Goal: Task Accomplishment & Management: Complete application form

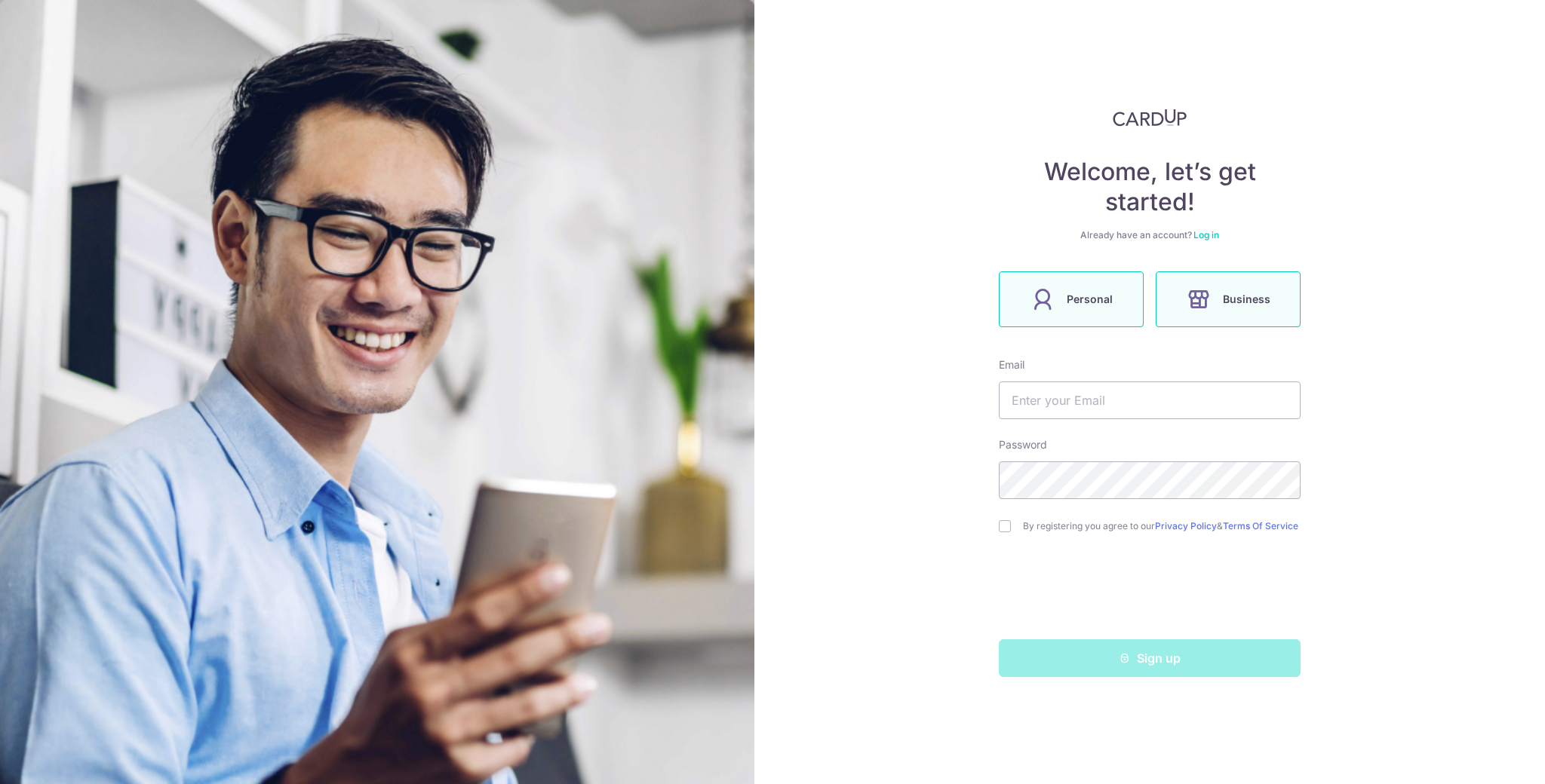
click at [1115, 314] on label "Personal" at bounding box center [1070, 299] width 145 height 56
click at [1180, 405] on input "text" at bounding box center [1149, 400] width 302 height 38
type input "danieltan.singapore@gmail.com"
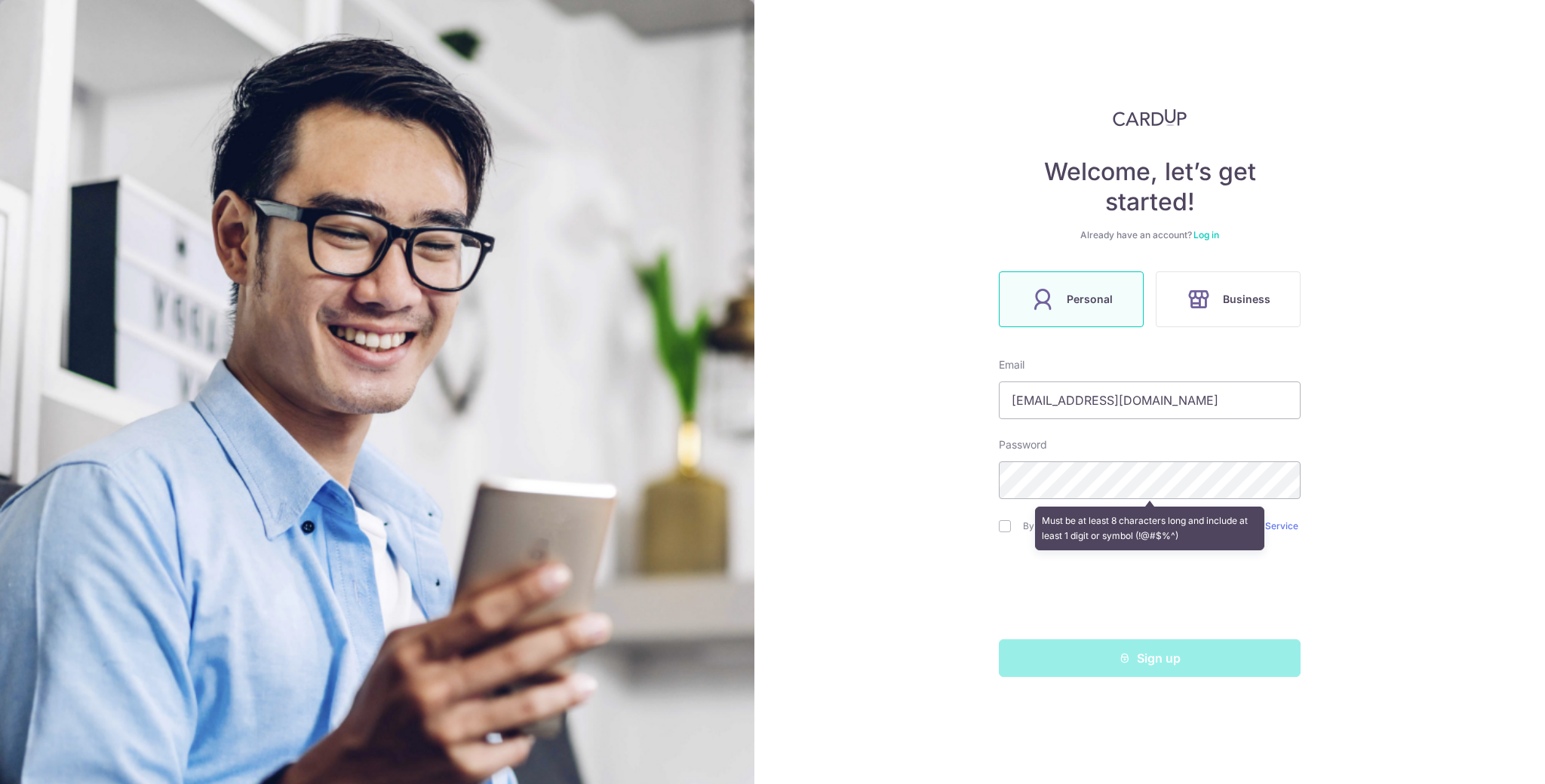
click at [1395, 494] on div "Welcome, let’s get started! Already have an account? Log in Personal Business E…" at bounding box center [1149, 392] width 790 height 784
click at [1396, 419] on div "Welcome, let’s get started! Already have an account? Log in Personal Business E…" at bounding box center [1149, 392] width 790 height 784
click at [1213, 230] on div "Already have an account? Log in" at bounding box center [1149, 236] width 302 height 12
click at [1212, 241] on div "Already have an account? Log in" at bounding box center [1149, 236] width 302 height 12
click at [1213, 236] on link "Log in" at bounding box center [1207, 235] width 26 height 11
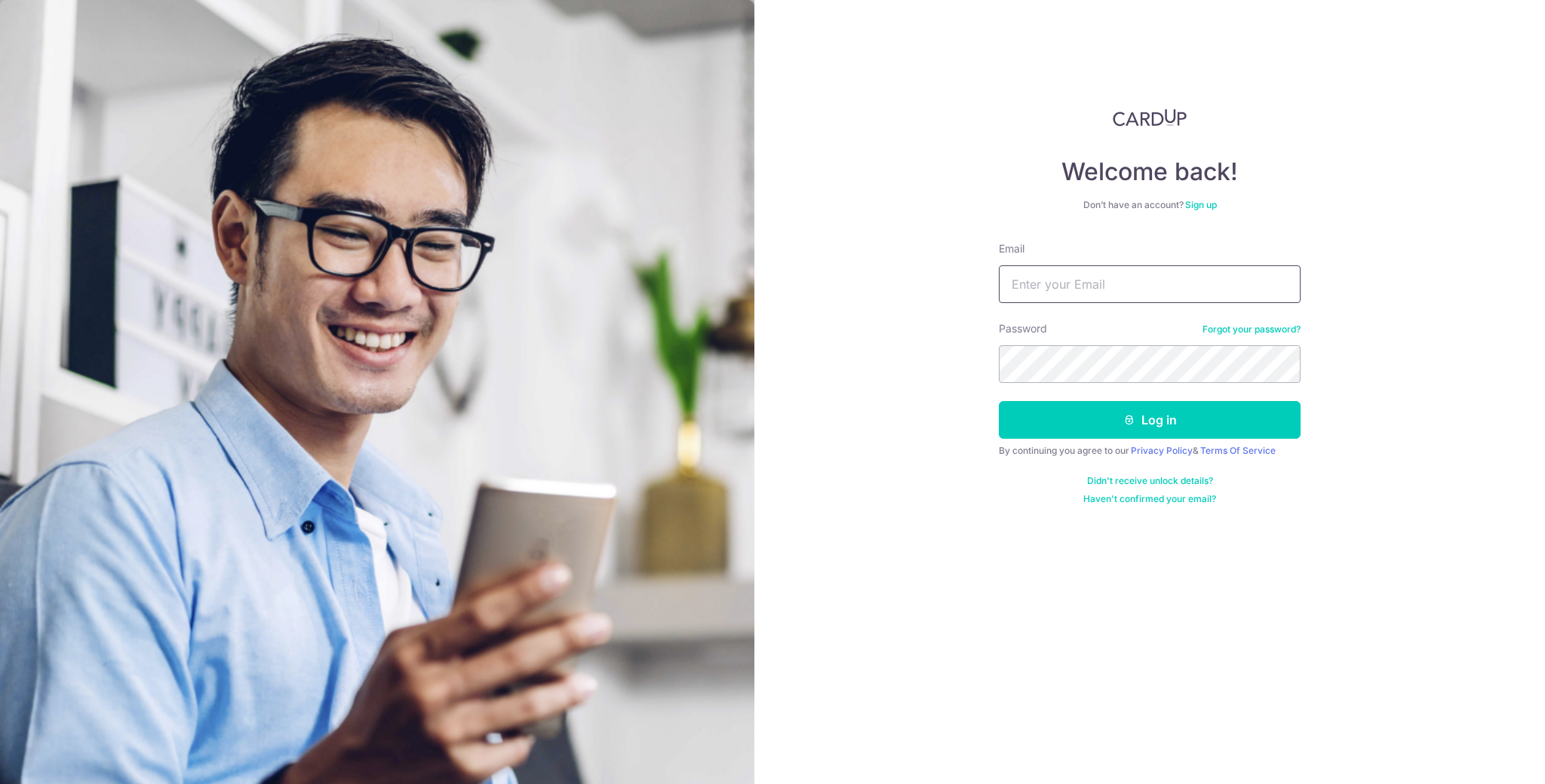
click at [1184, 284] on input "Email" at bounding box center [1149, 284] width 302 height 38
type input "danieltan.singapore@gmail.com"
drag, startPoint x: 1427, startPoint y: 563, endPoint x: 1395, endPoint y: 546, distance: 36.2
click at [1427, 563] on div "Welcome back! Don’t have an account? Sign up Email danieltan.singapore@gmail.co…" at bounding box center [1149, 392] width 790 height 784
click at [1128, 415] on icon "submit" at bounding box center [1129, 420] width 12 height 12
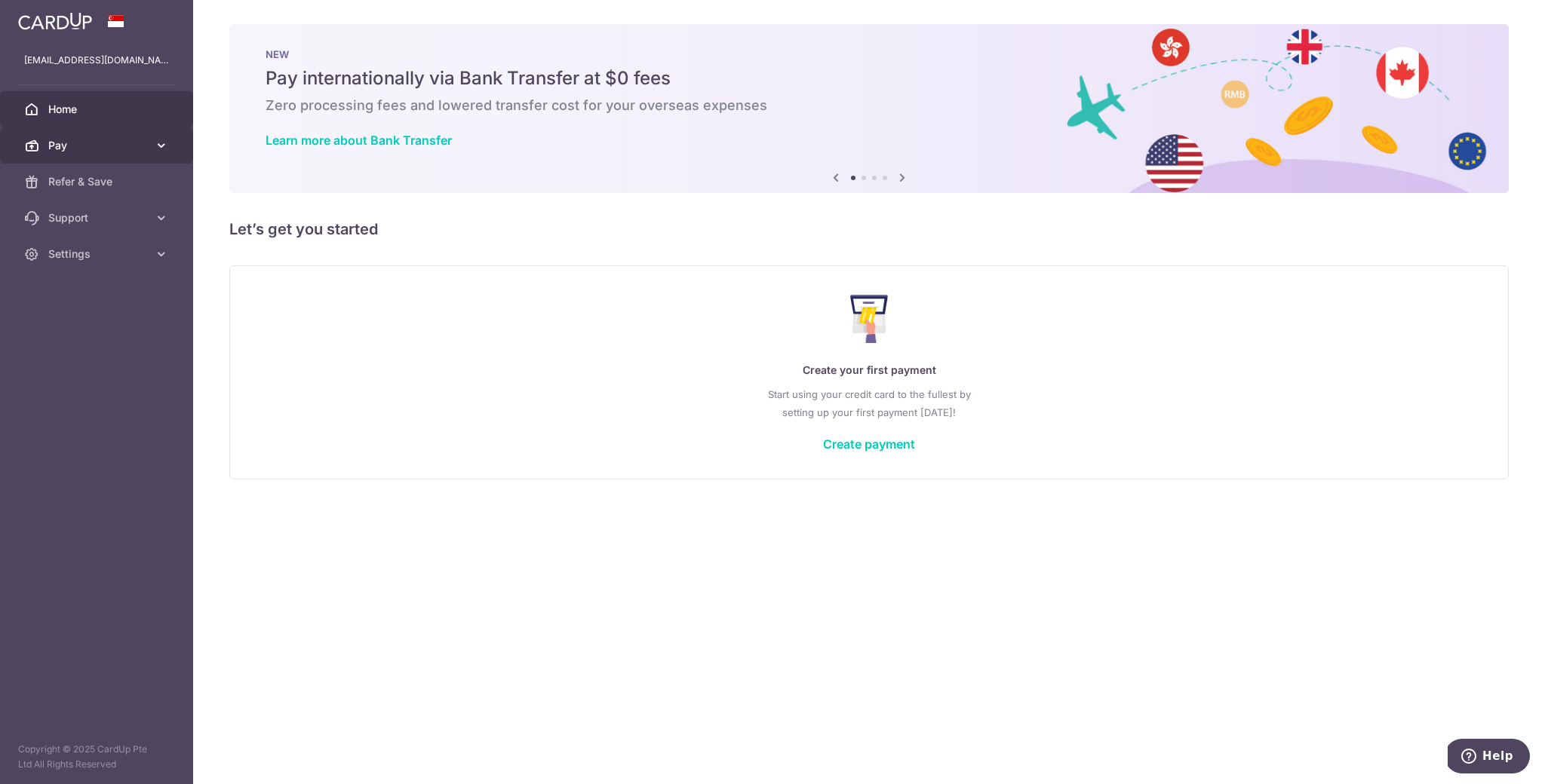
click at [99, 153] on link "Pay" at bounding box center [96, 146] width 193 height 36
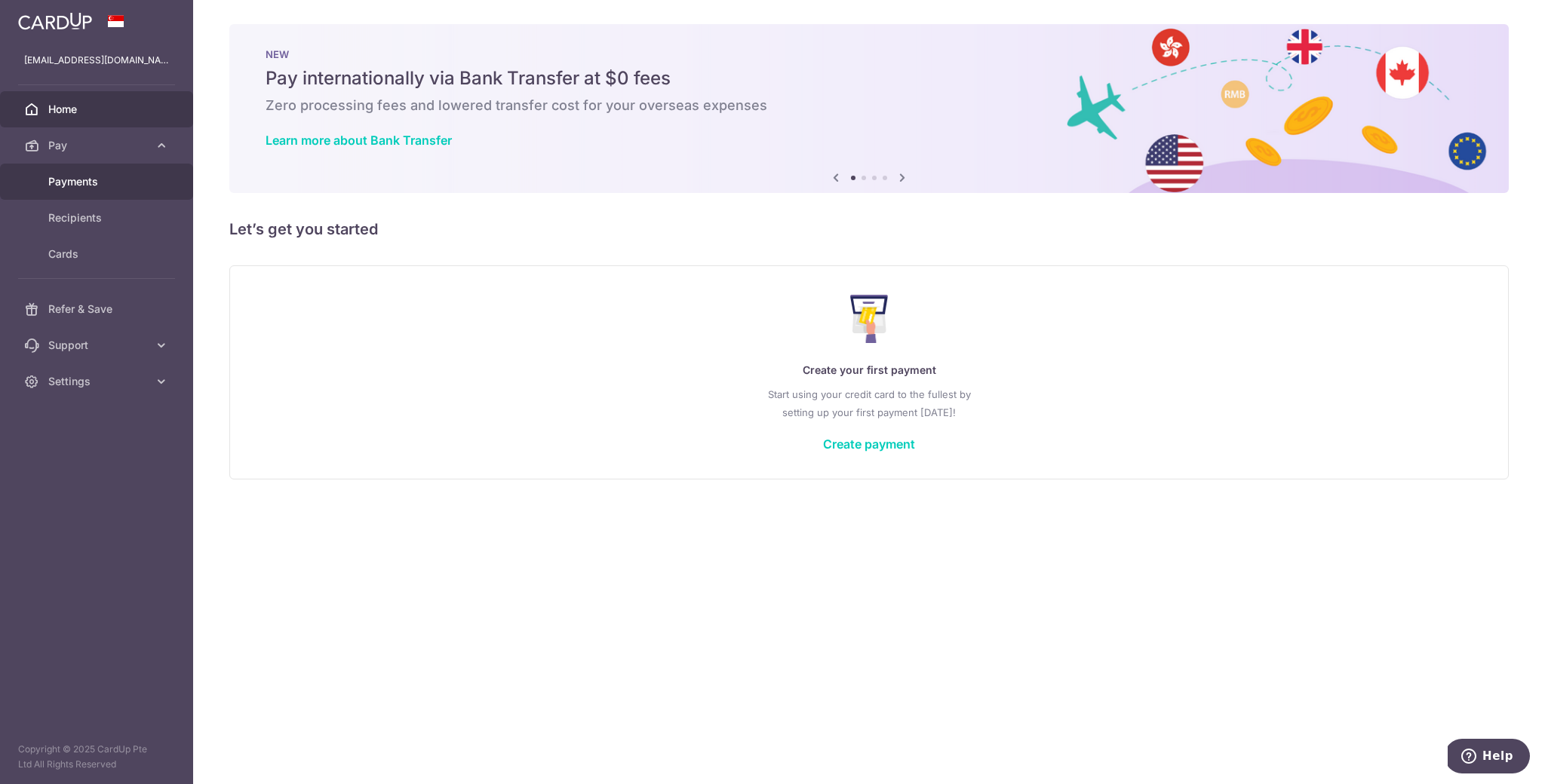
click at [105, 183] on span "Payments" at bounding box center [98, 182] width 99 height 15
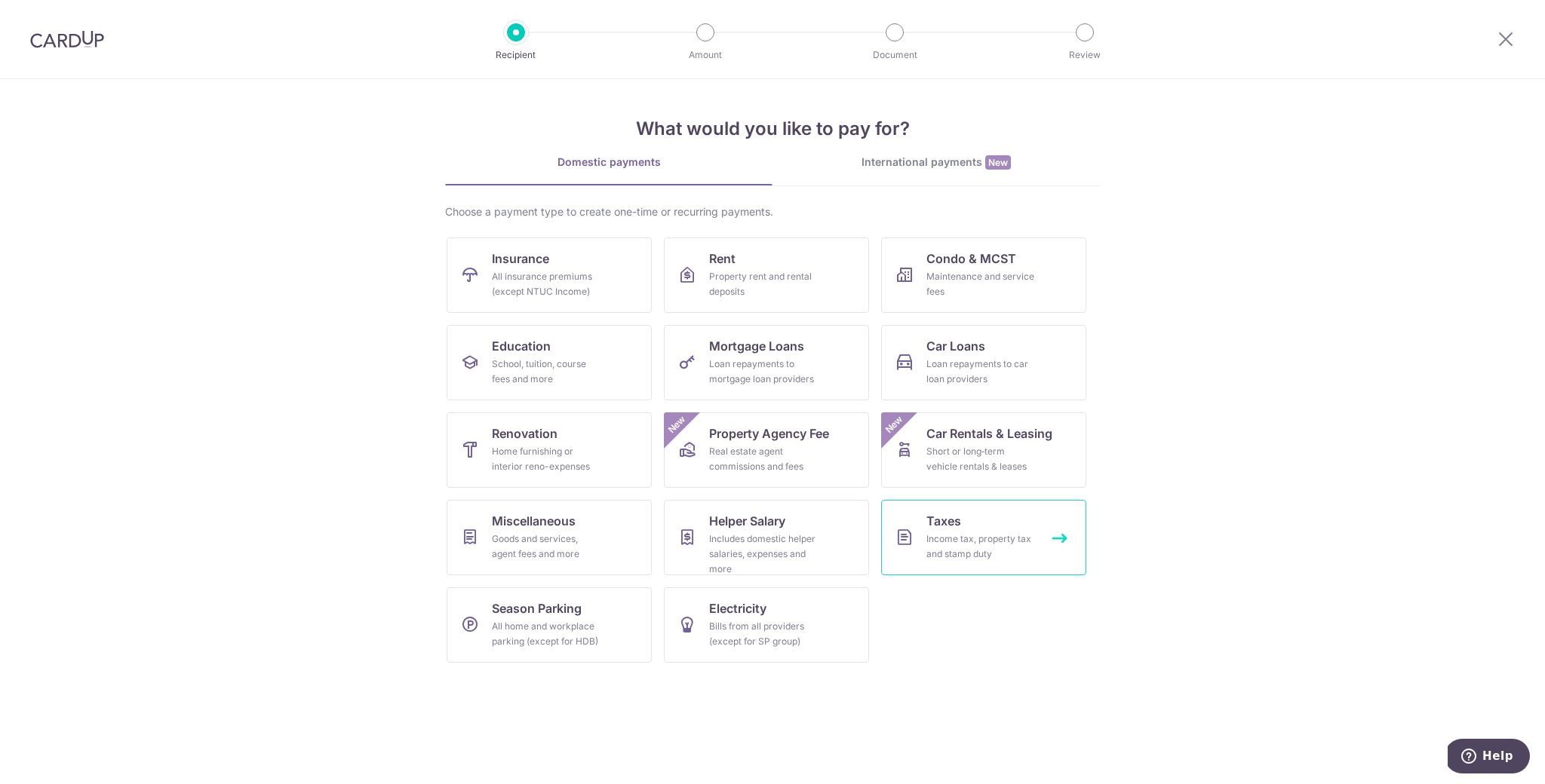
click at [993, 545] on div "Income tax, property tax and stamp duty" at bounding box center [980, 547] width 109 height 30
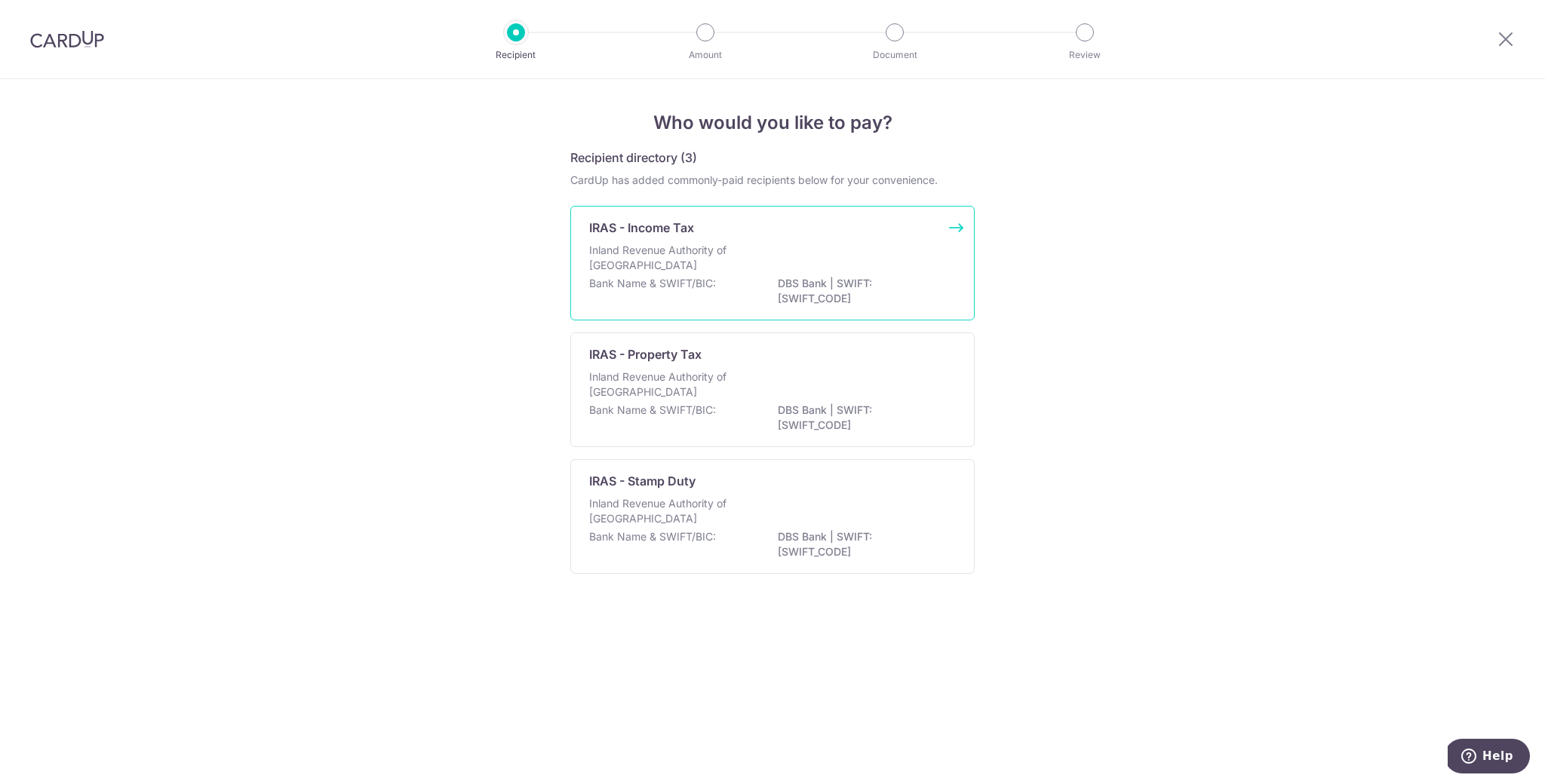
click at [829, 240] on div "IRAS - Income Tax Inland Revenue Authority of Singapore Bank Name & SWIFT/BIC: …" at bounding box center [772, 263] width 404 height 115
